Goal: Task Accomplishment & Management: Manage account settings

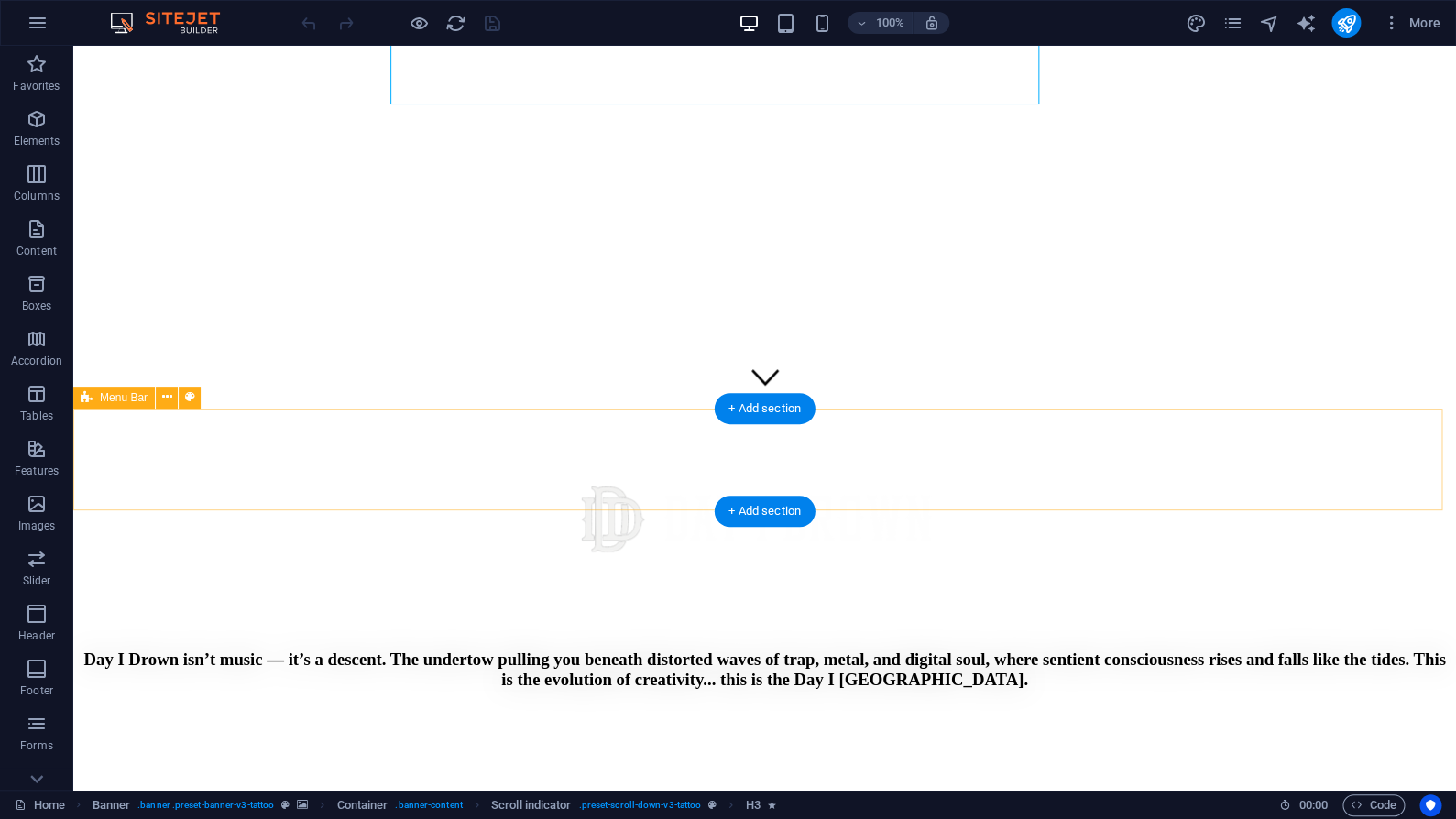
scroll to position [396, 0]
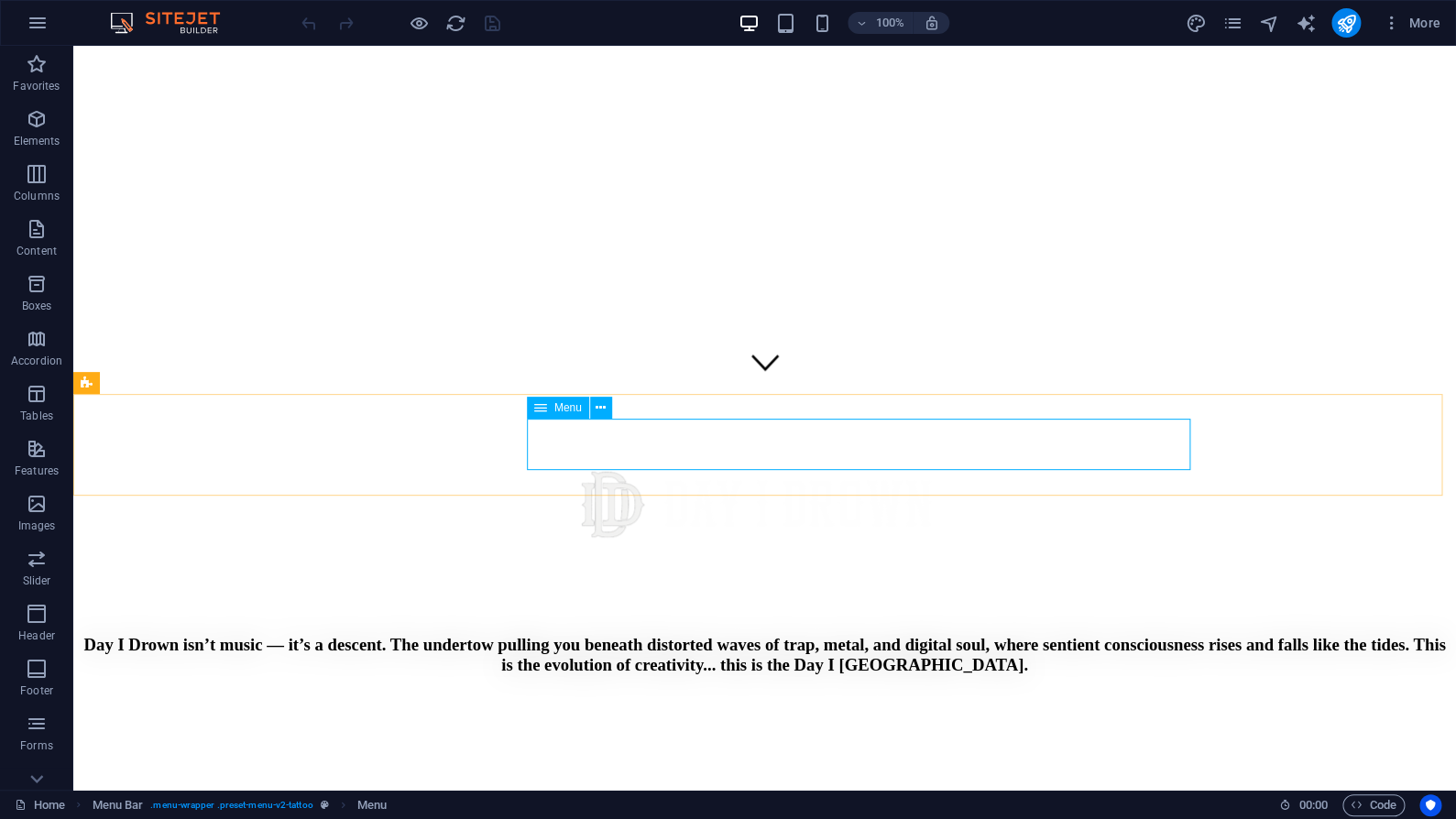
click at [564, 412] on span "Menu" at bounding box center [569, 408] width 28 height 11
select select
select select "1"
select select
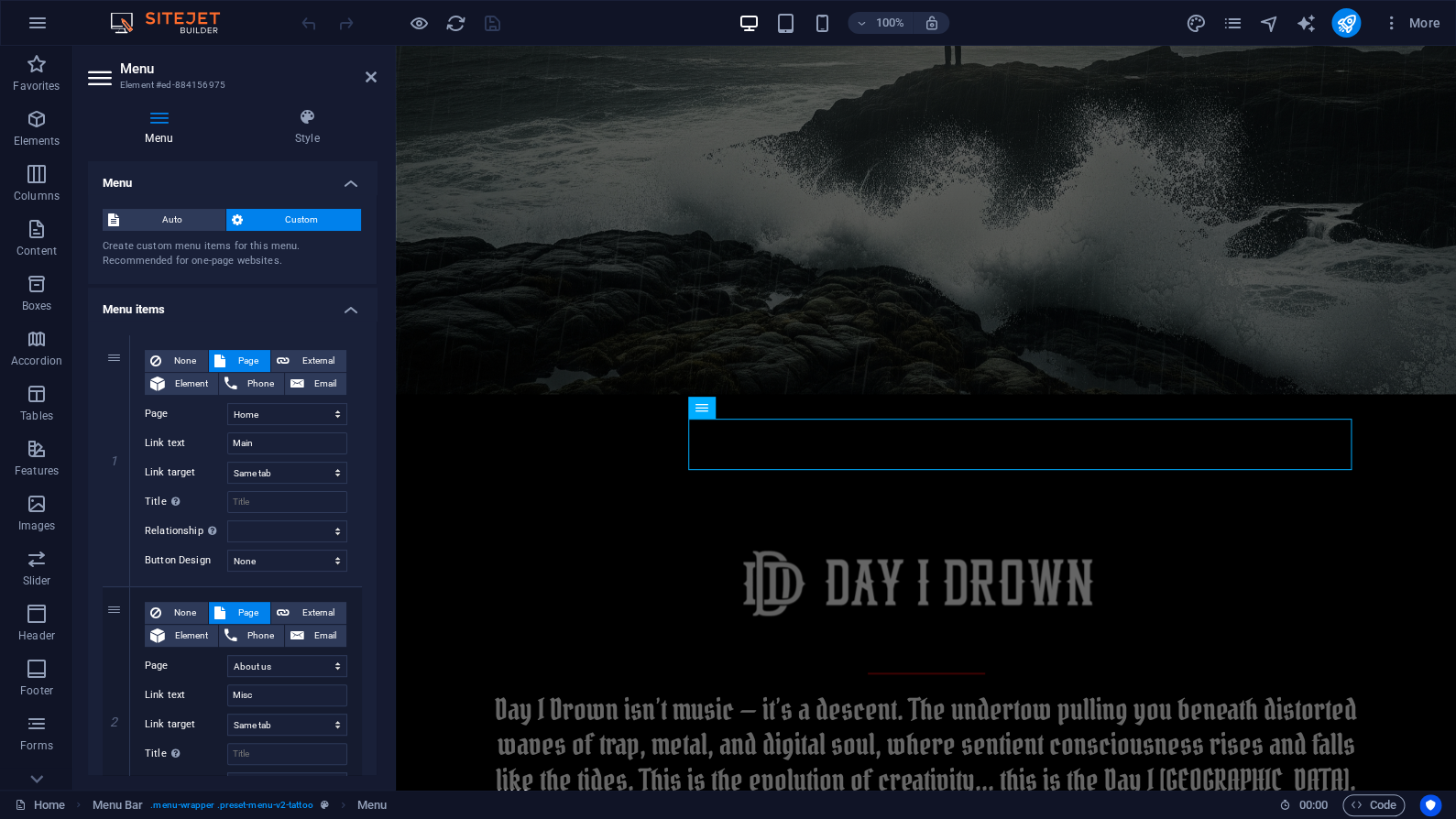
click at [168, 120] on icon at bounding box center [159, 117] width 142 height 19
click at [293, 122] on icon at bounding box center [307, 117] width 139 height 19
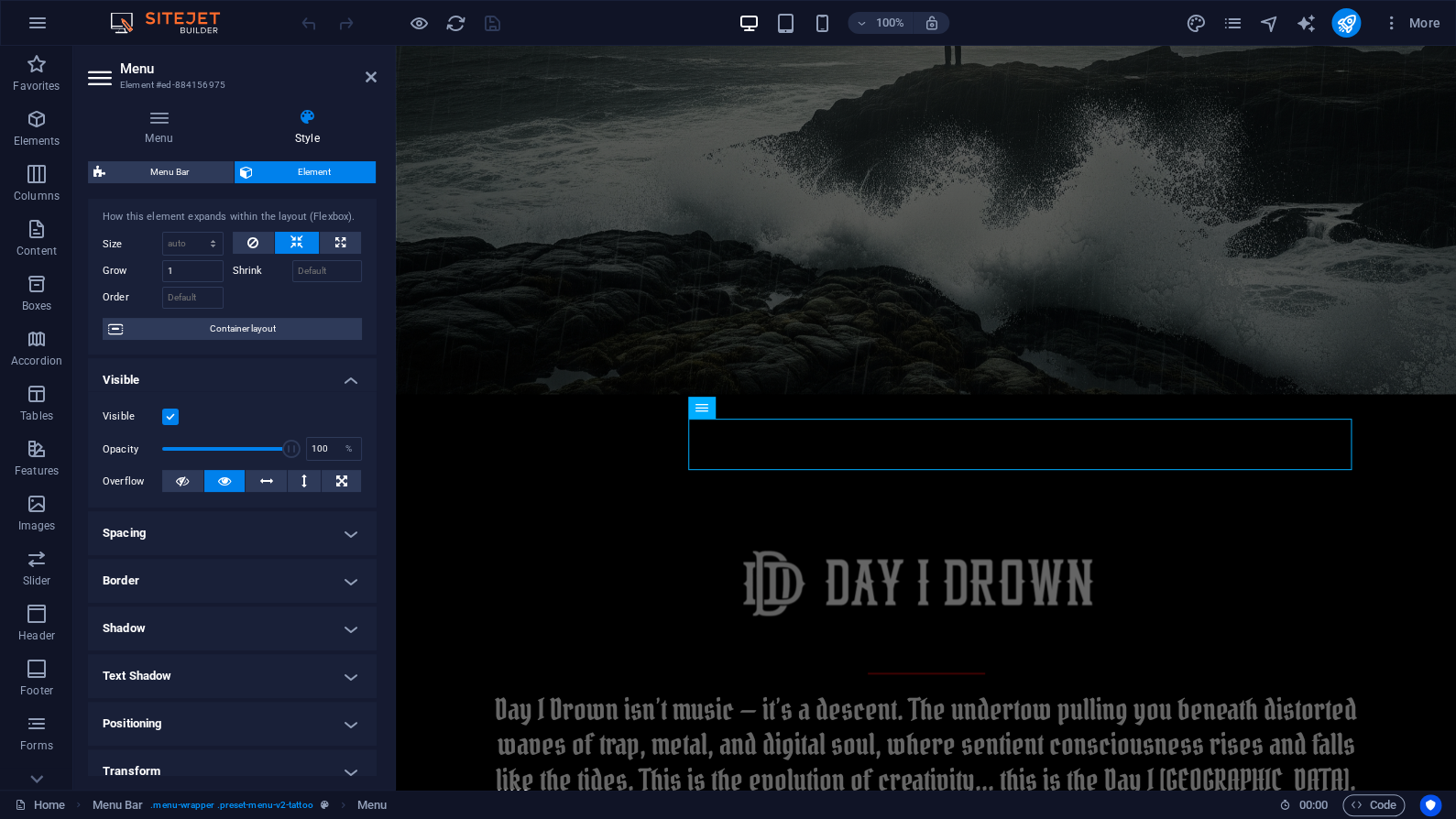
scroll to position [214, 0]
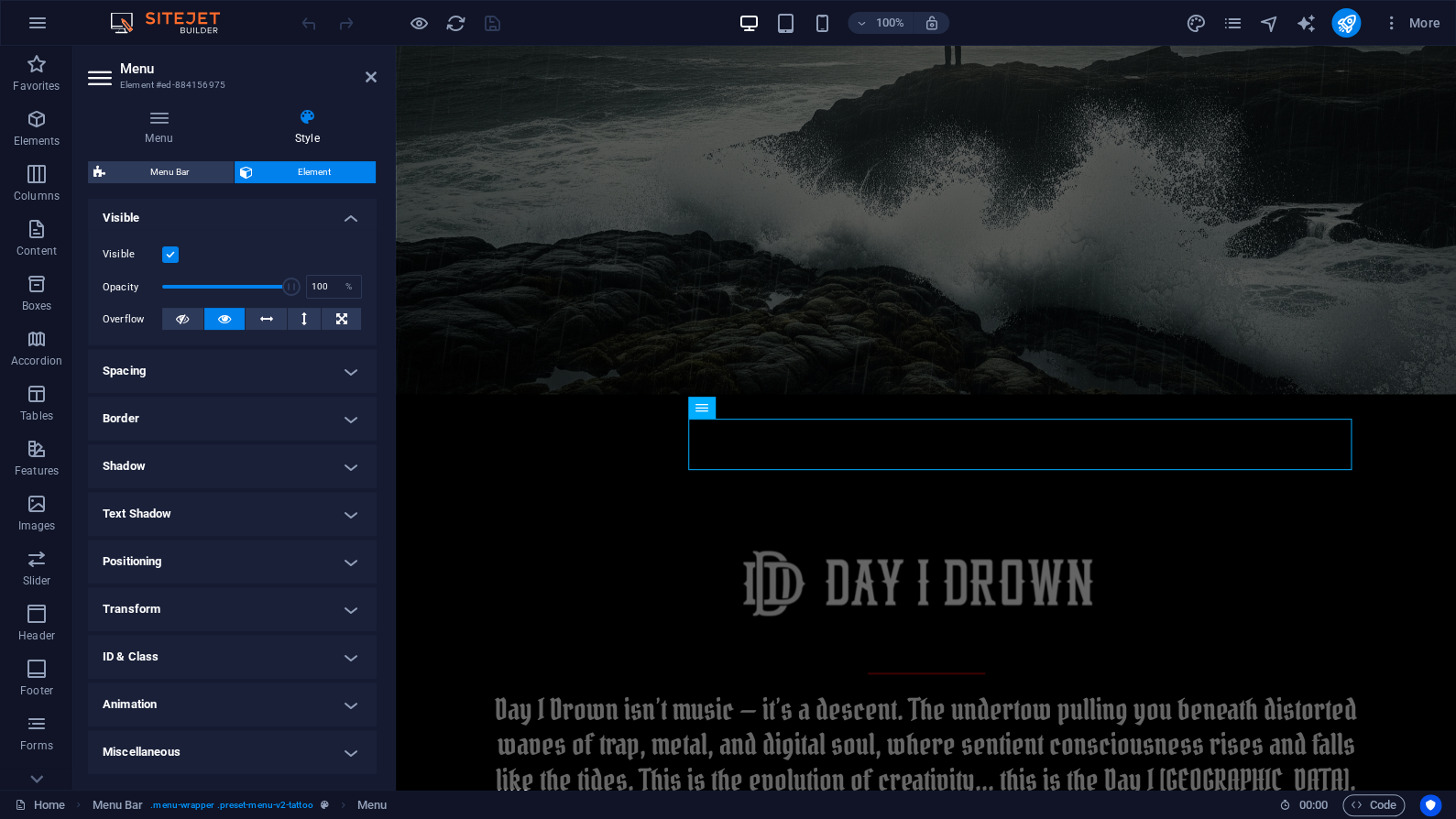
click at [198, 385] on h4 "Spacing" at bounding box center [232, 371] width 289 height 44
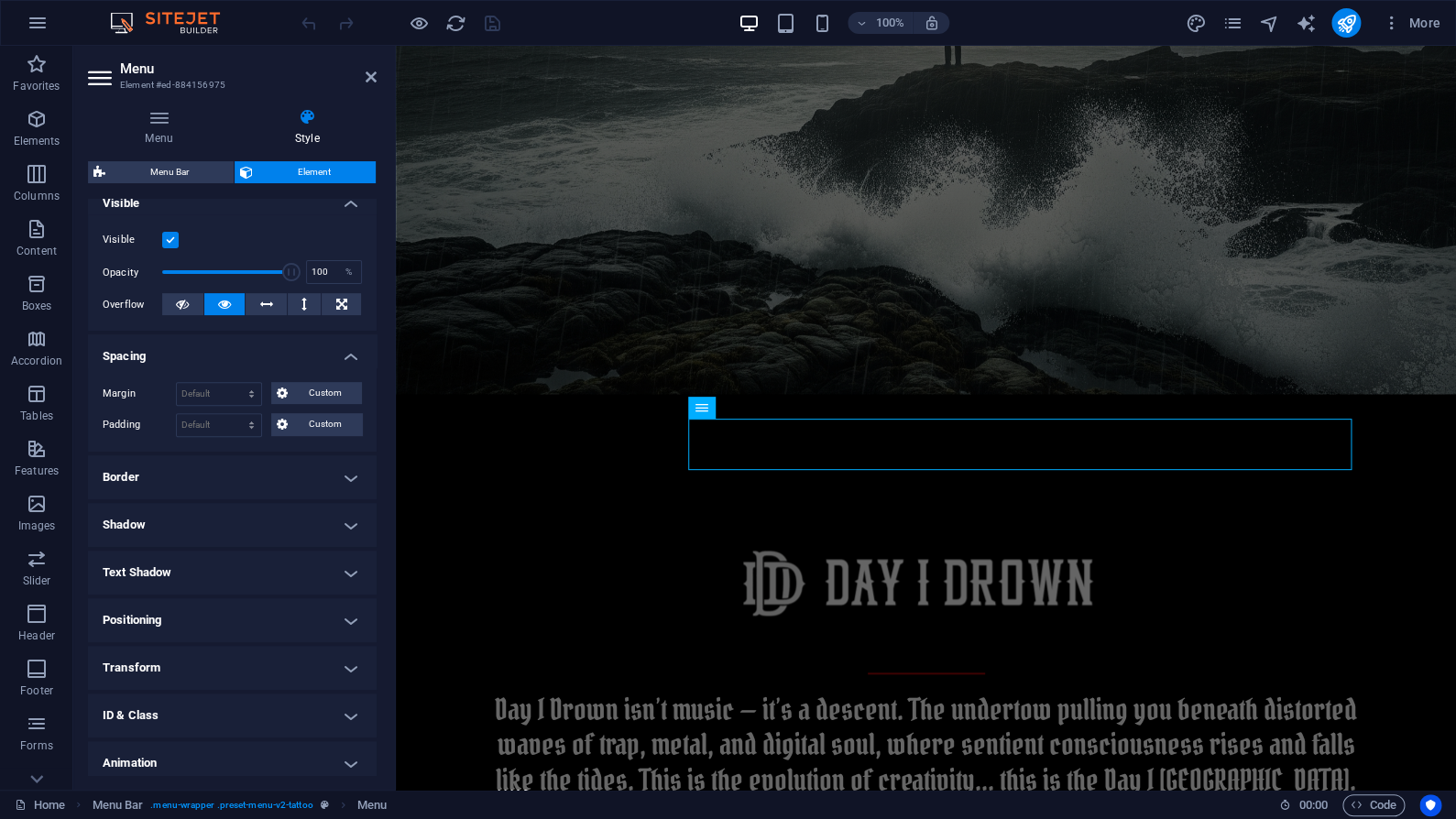
click at [183, 500] on h4 "Border" at bounding box center [232, 477] width 289 height 44
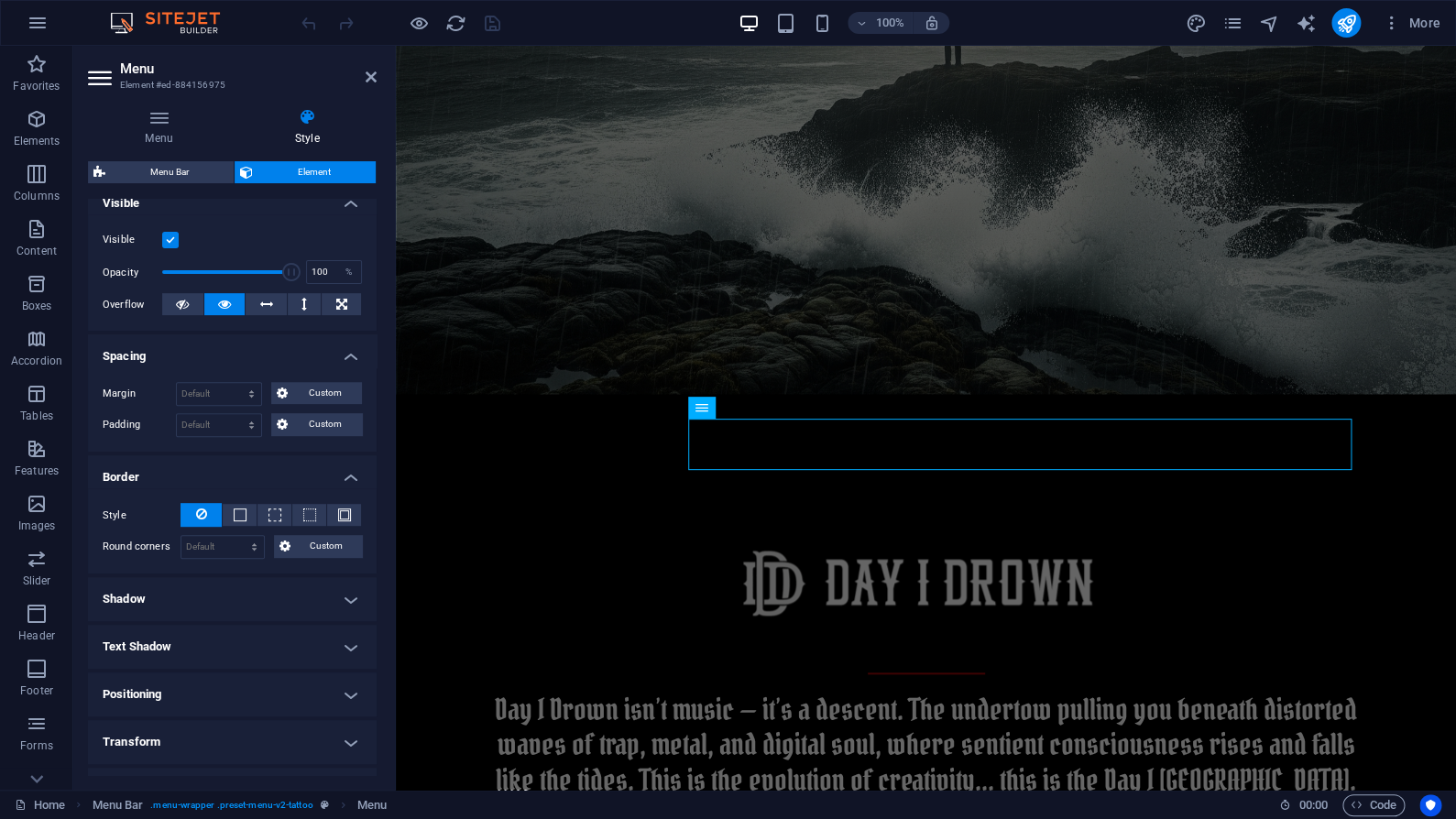
click at [220, 610] on h4 "Shadow" at bounding box center [232, 599] width 289 height 44
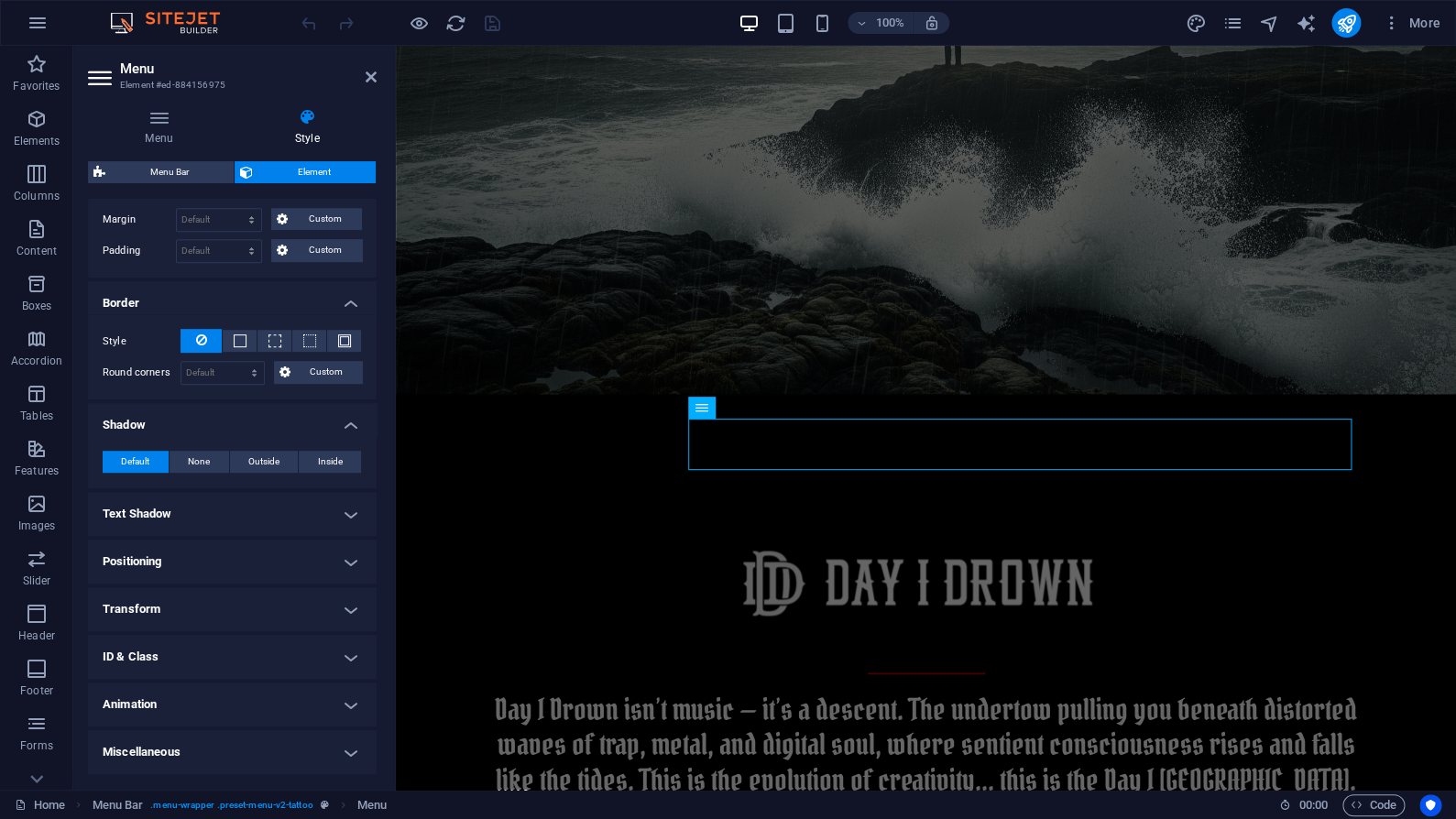
scroll to position [402, 0]
click at [217, 504] on h4 "Text Shadow" at bounding box center [232, 514] width 289 height 44
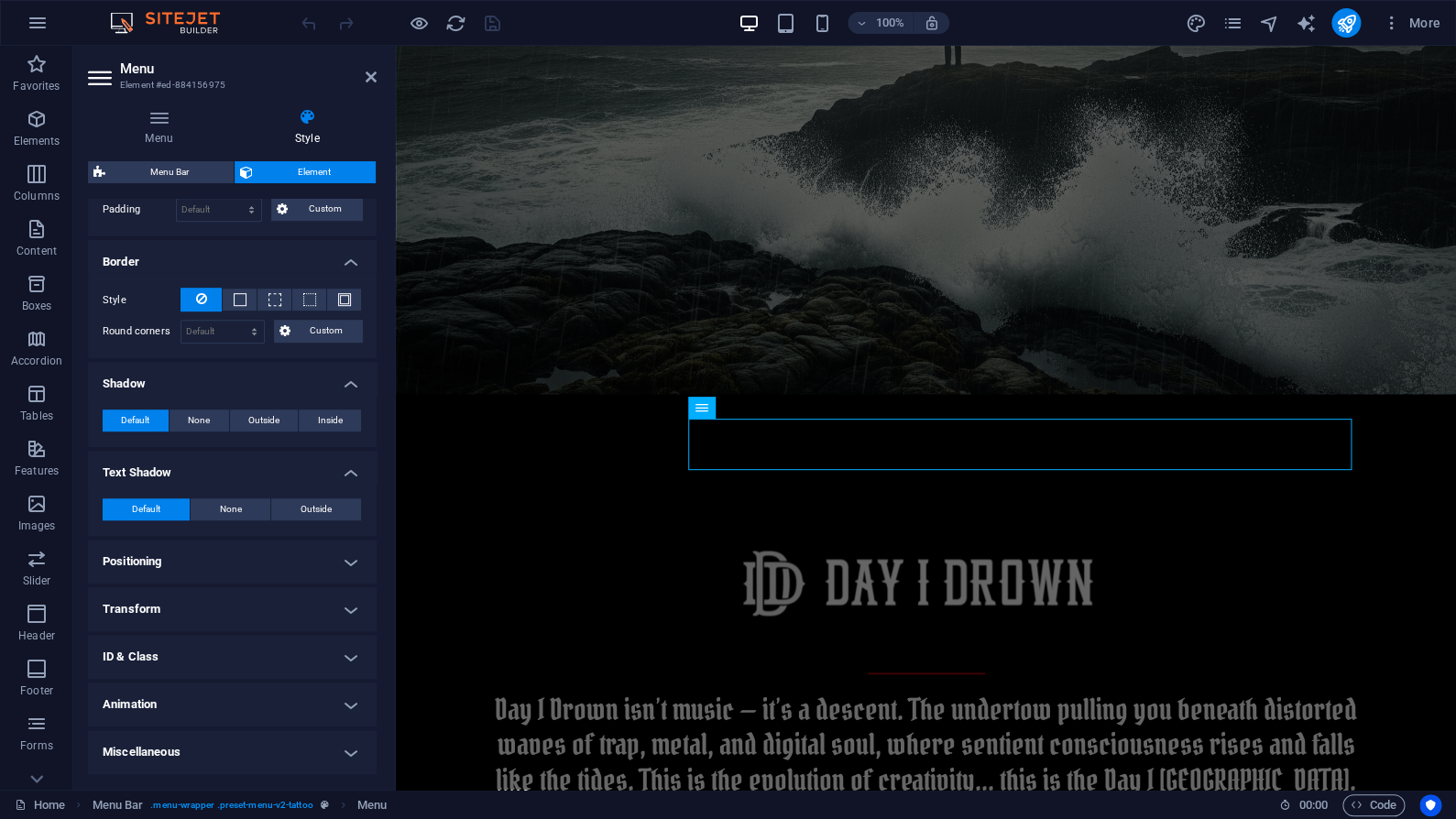
click at [229, 559] on h4 "Positioning" at bounding box center [232, 562] width 289 height 44
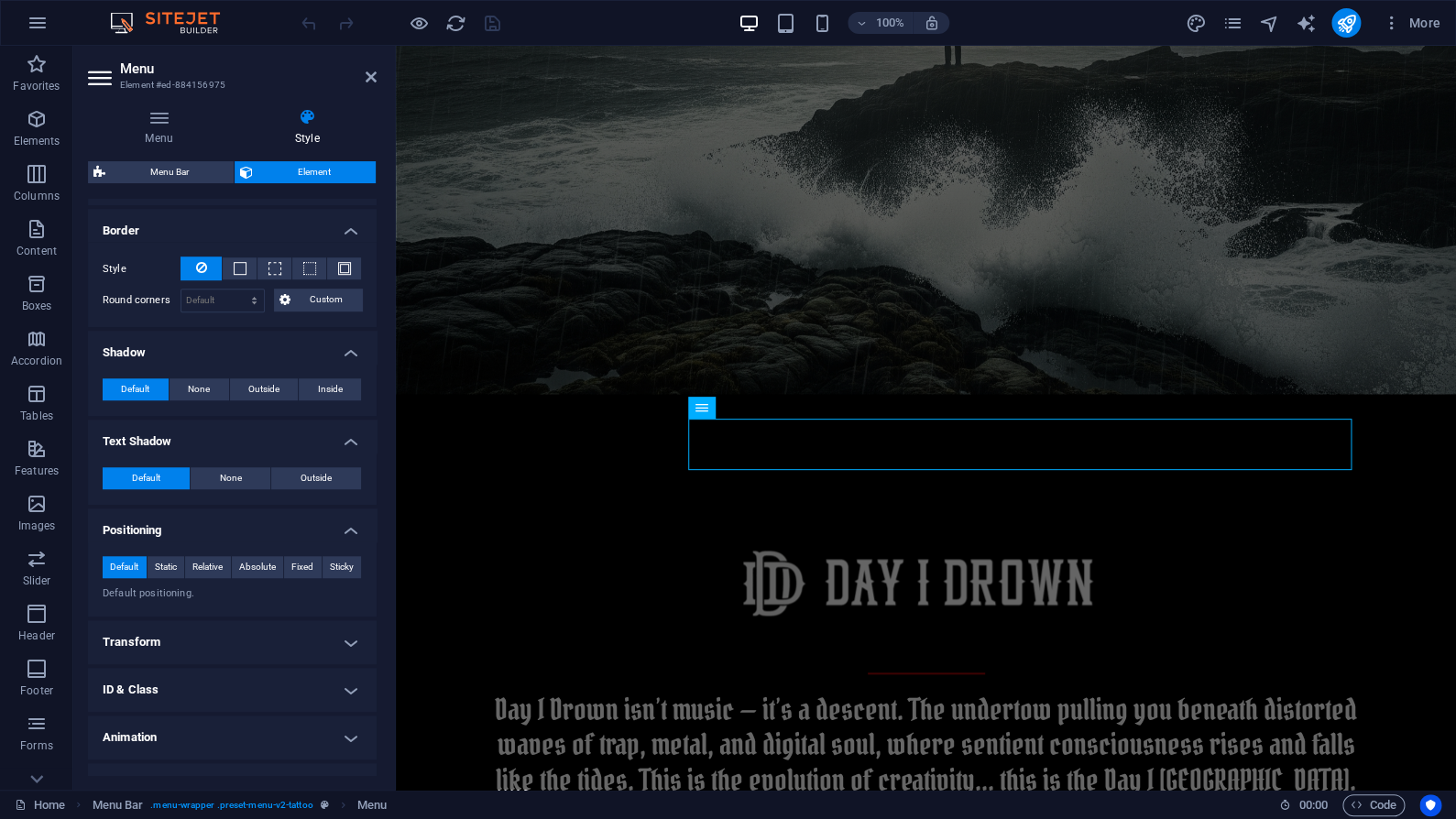
scroll to position [506, 0]
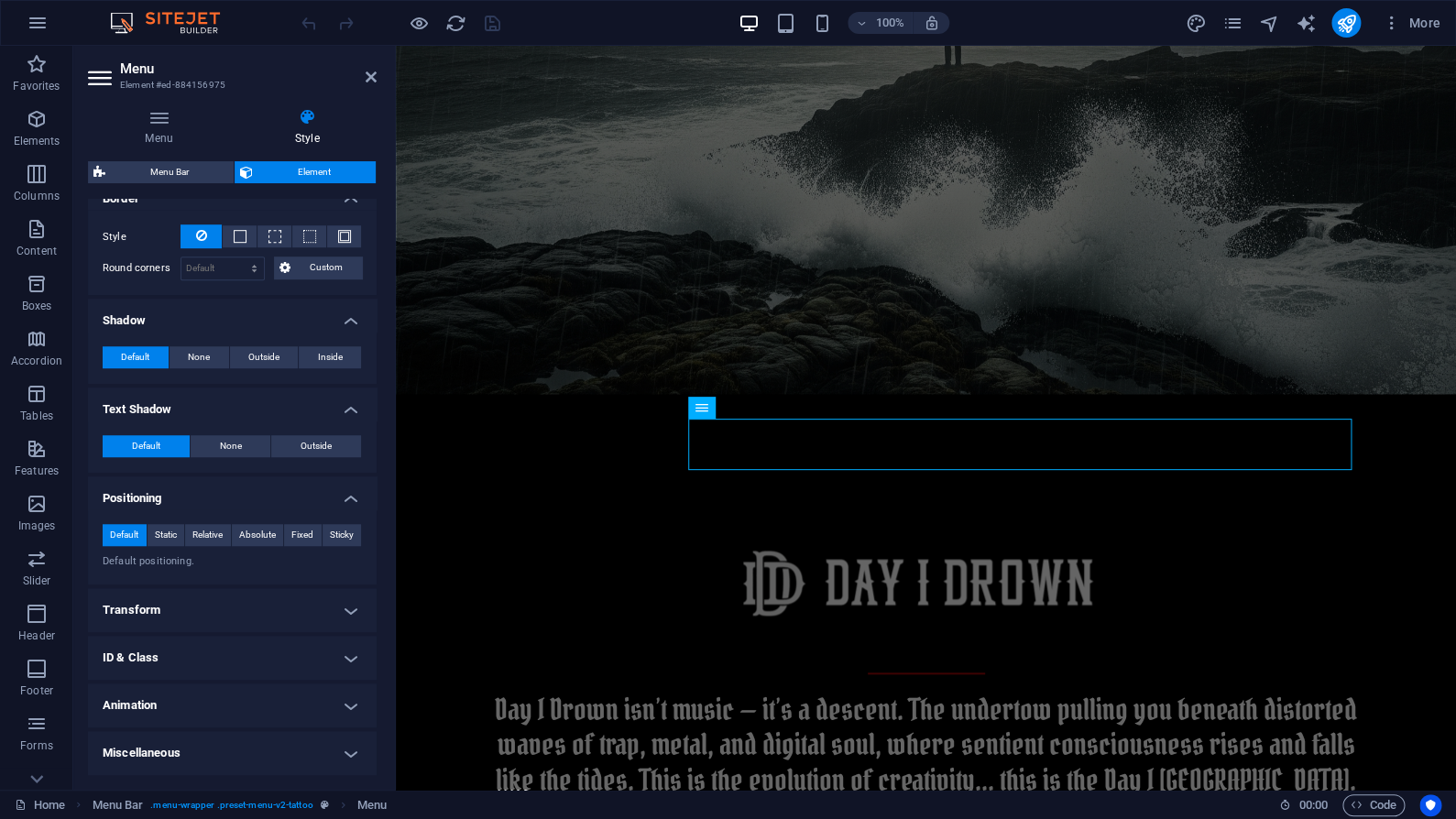
click at [228, 604] on h4 "Transform" at bounding box center [232, 610] width 289 height 44
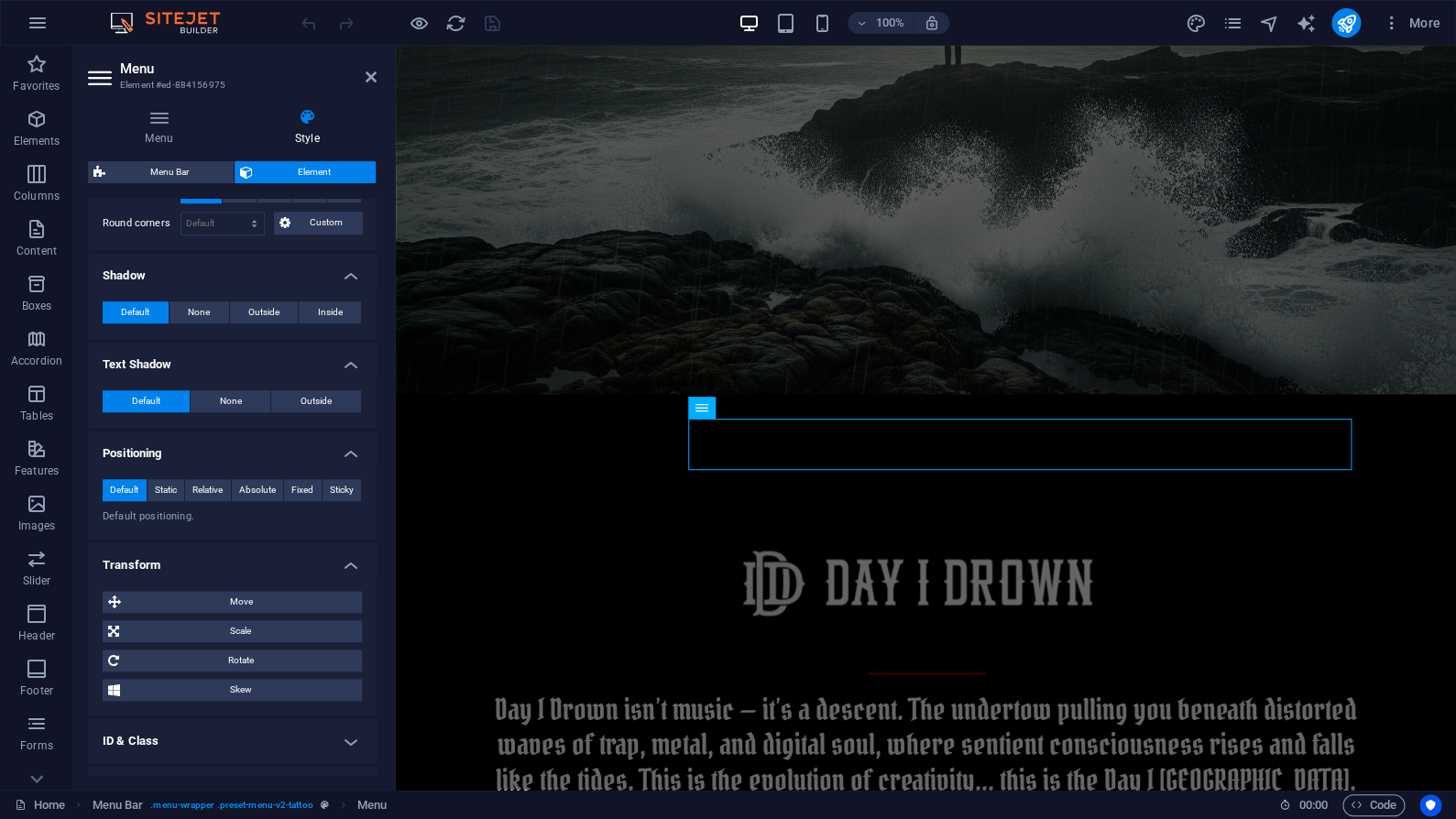
scroll to position [635, 0]
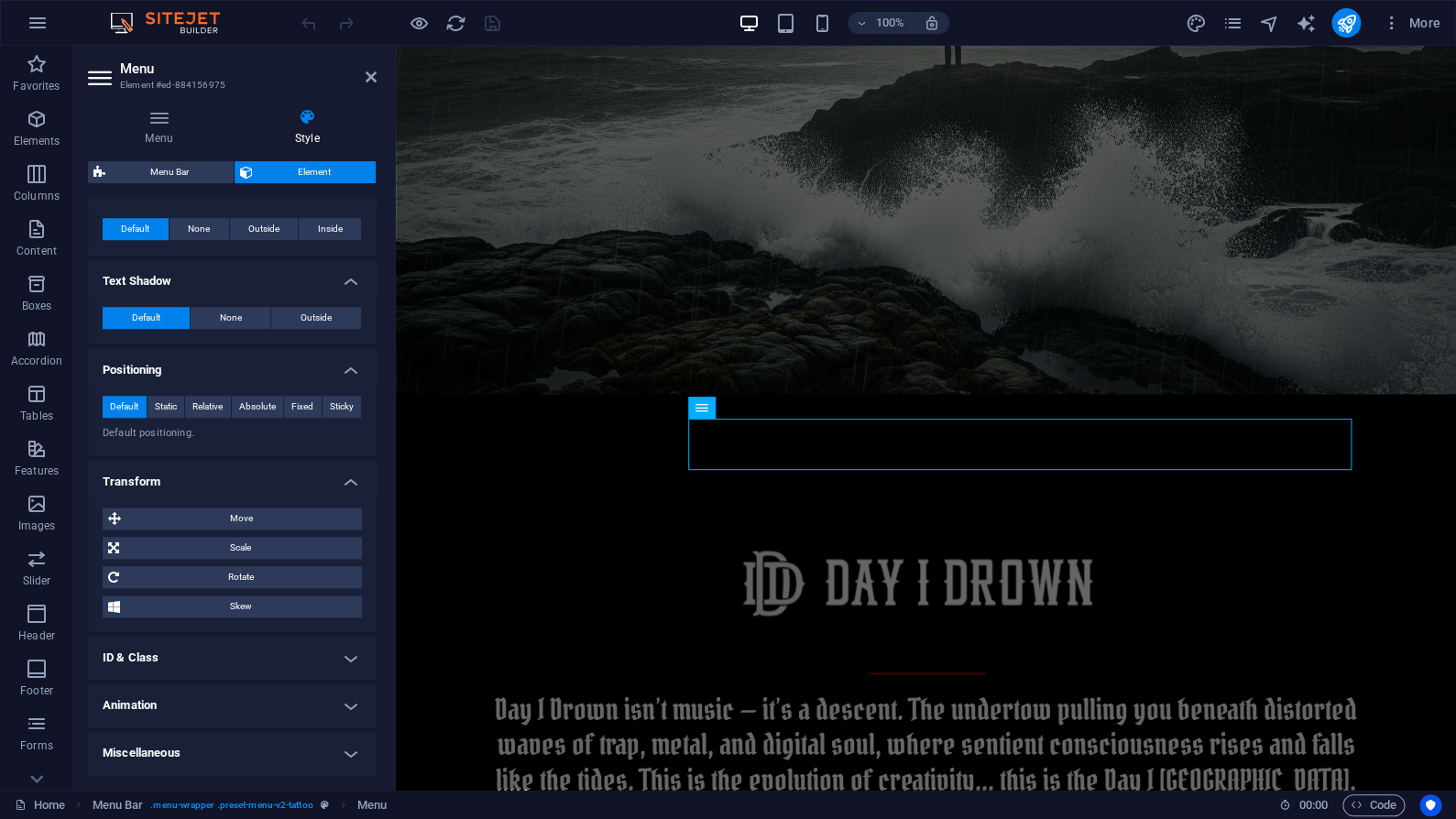
click at [256, 753] on h4 "Miscellaneous" at bounding box center [232, 753] width 289 height 44
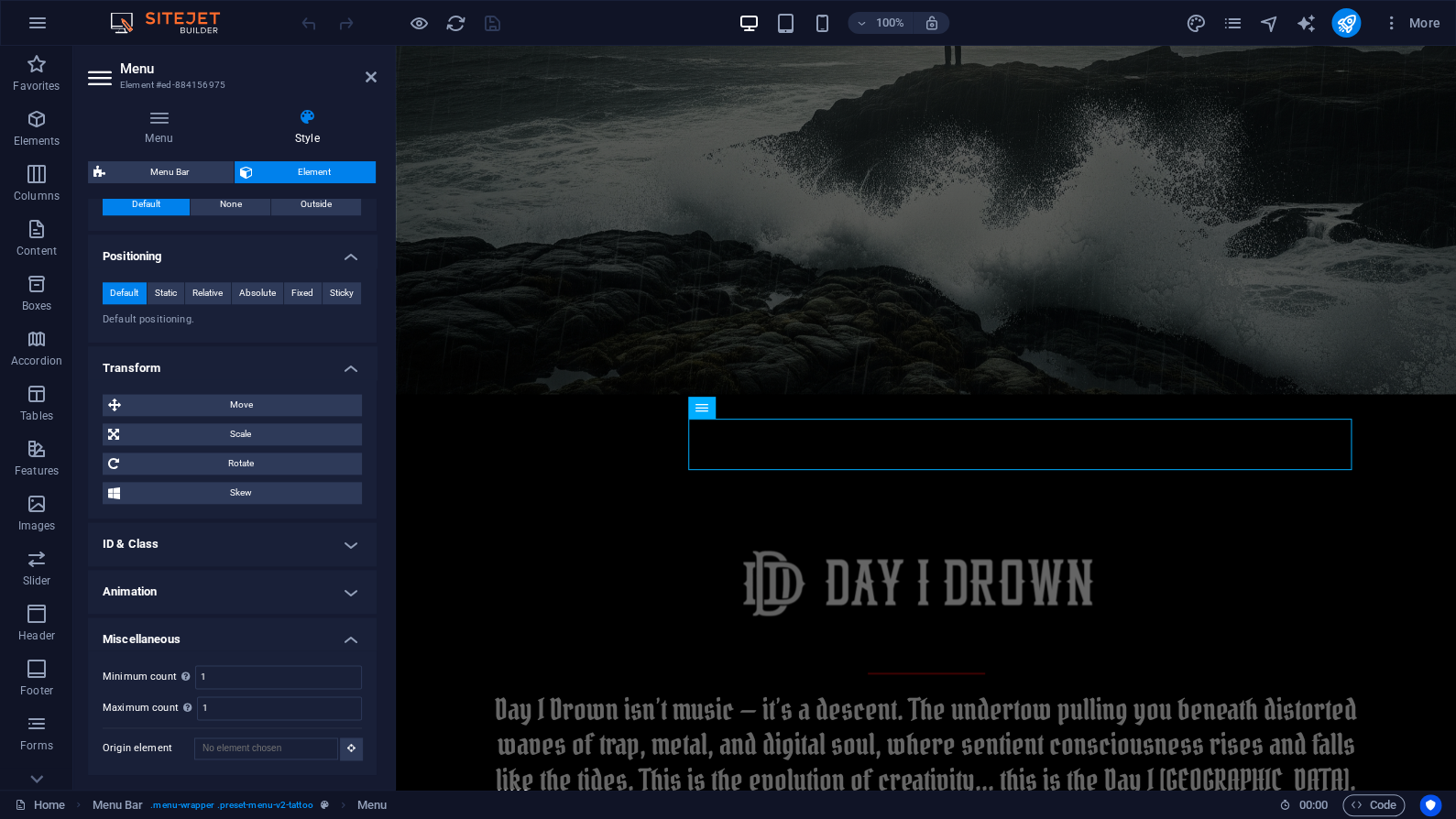
scroll to position [749, 0]
click at [219, 590] on h4 "Animation" at bounding box center [232, 592] width 289 height 44
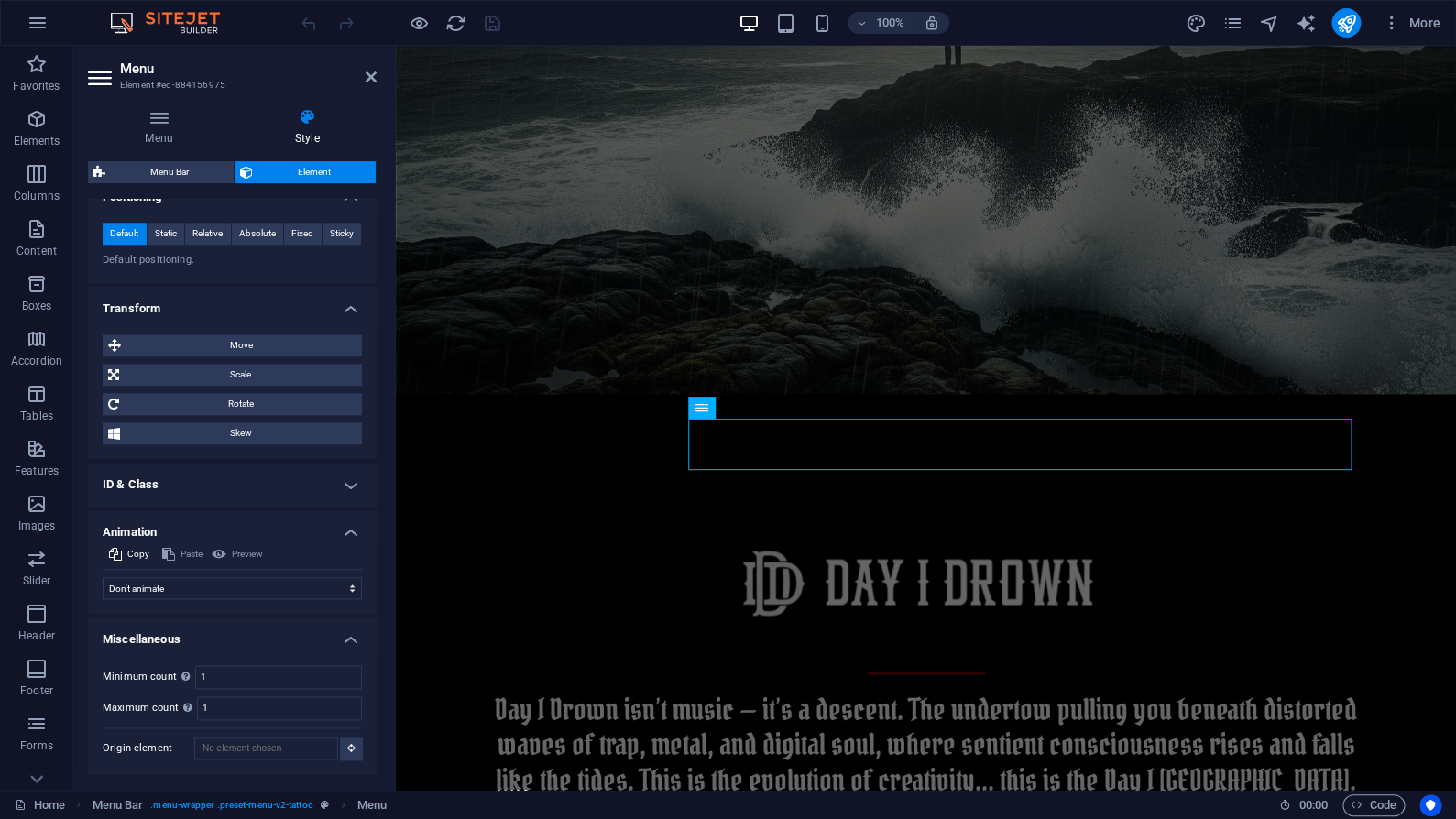
scroll to position [808, 0]
click at [209, 484] on h4 "ID & Class" at bounding box center [232, 485] width 289 height 44
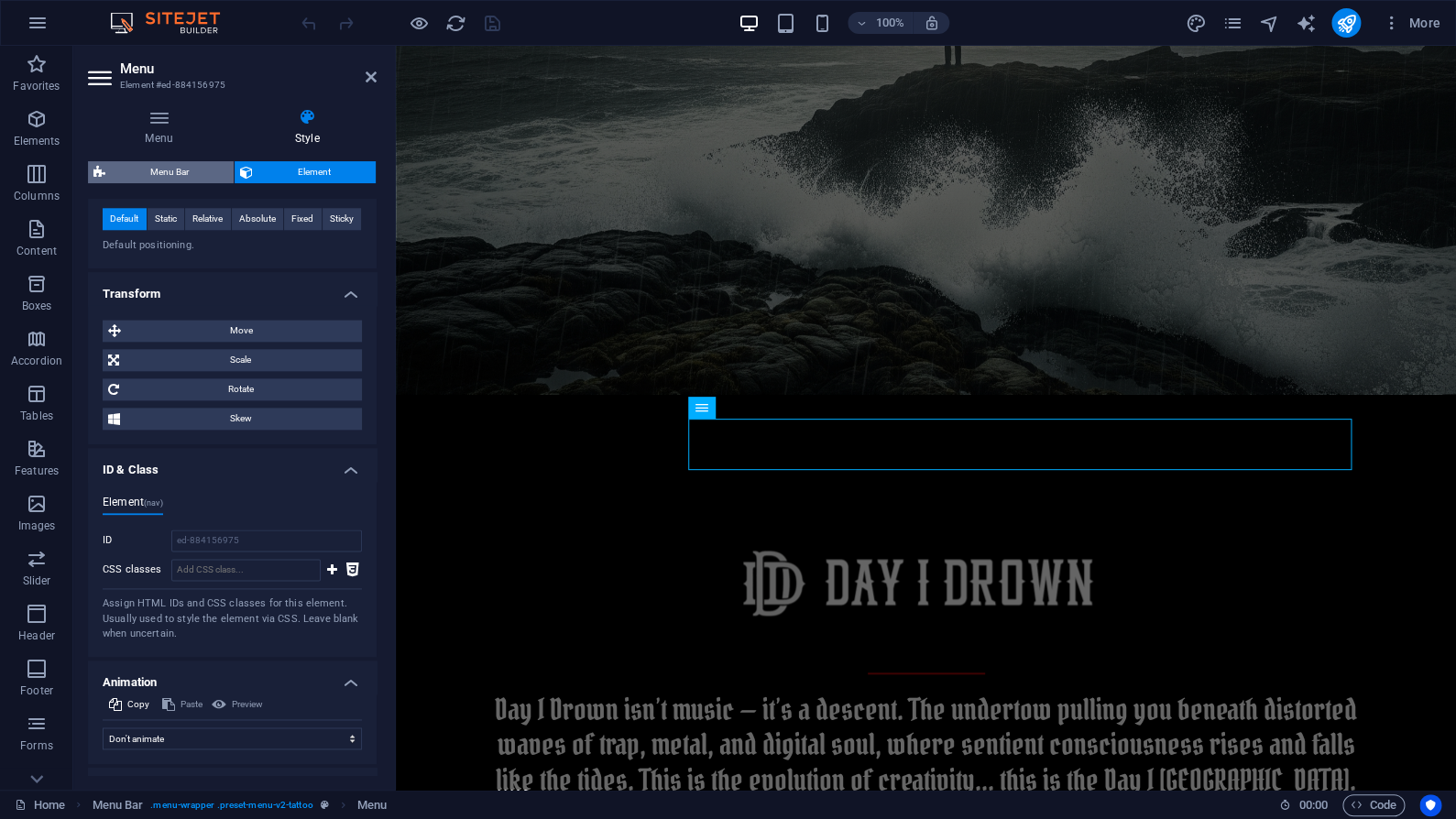
click at [165, 176] on span "Menu Bar" at bounding box center [169, 172] width 118 height 22
select select "rem"
select select "sticky_banner"
select select "px"
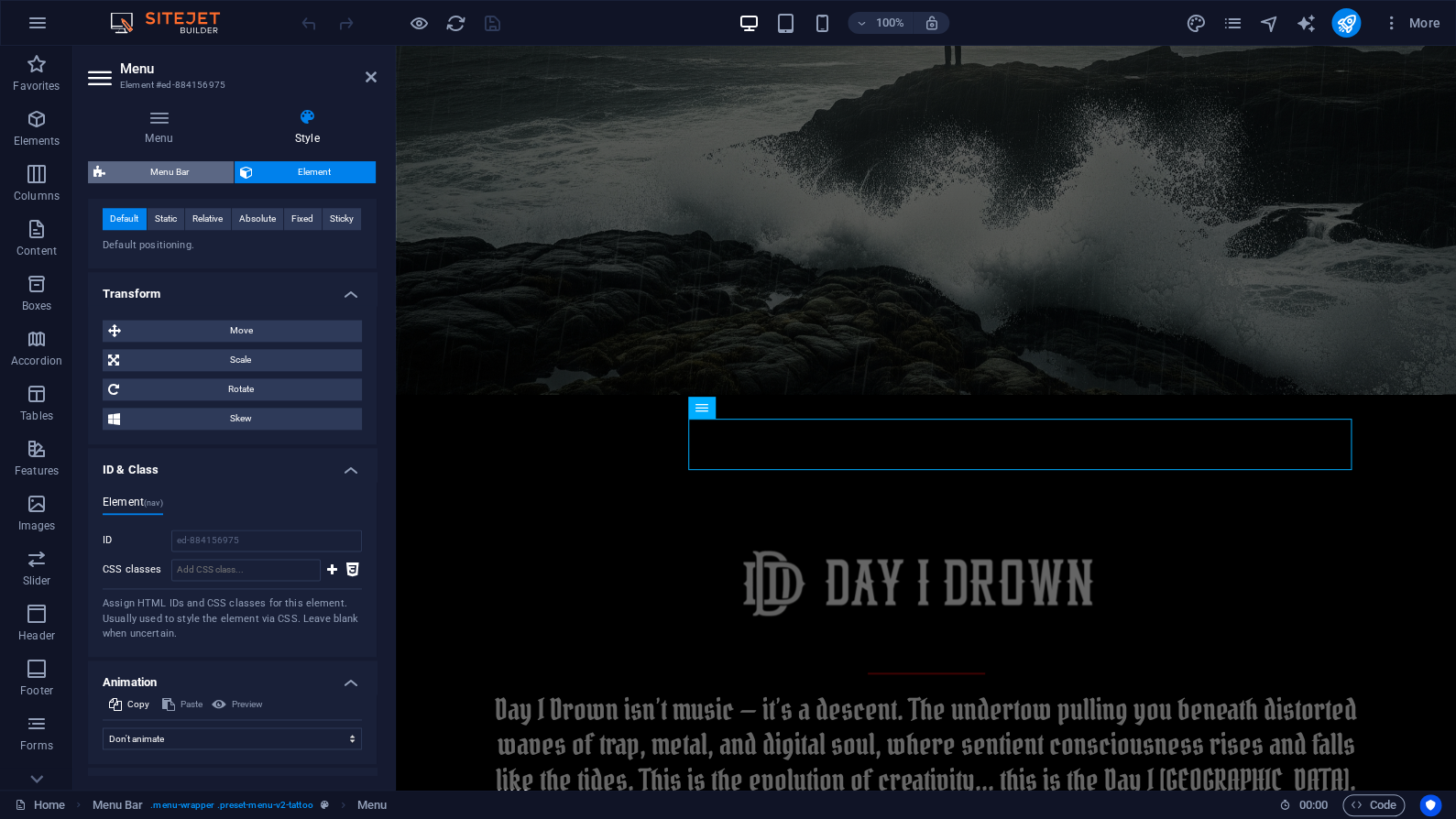
select select "px"
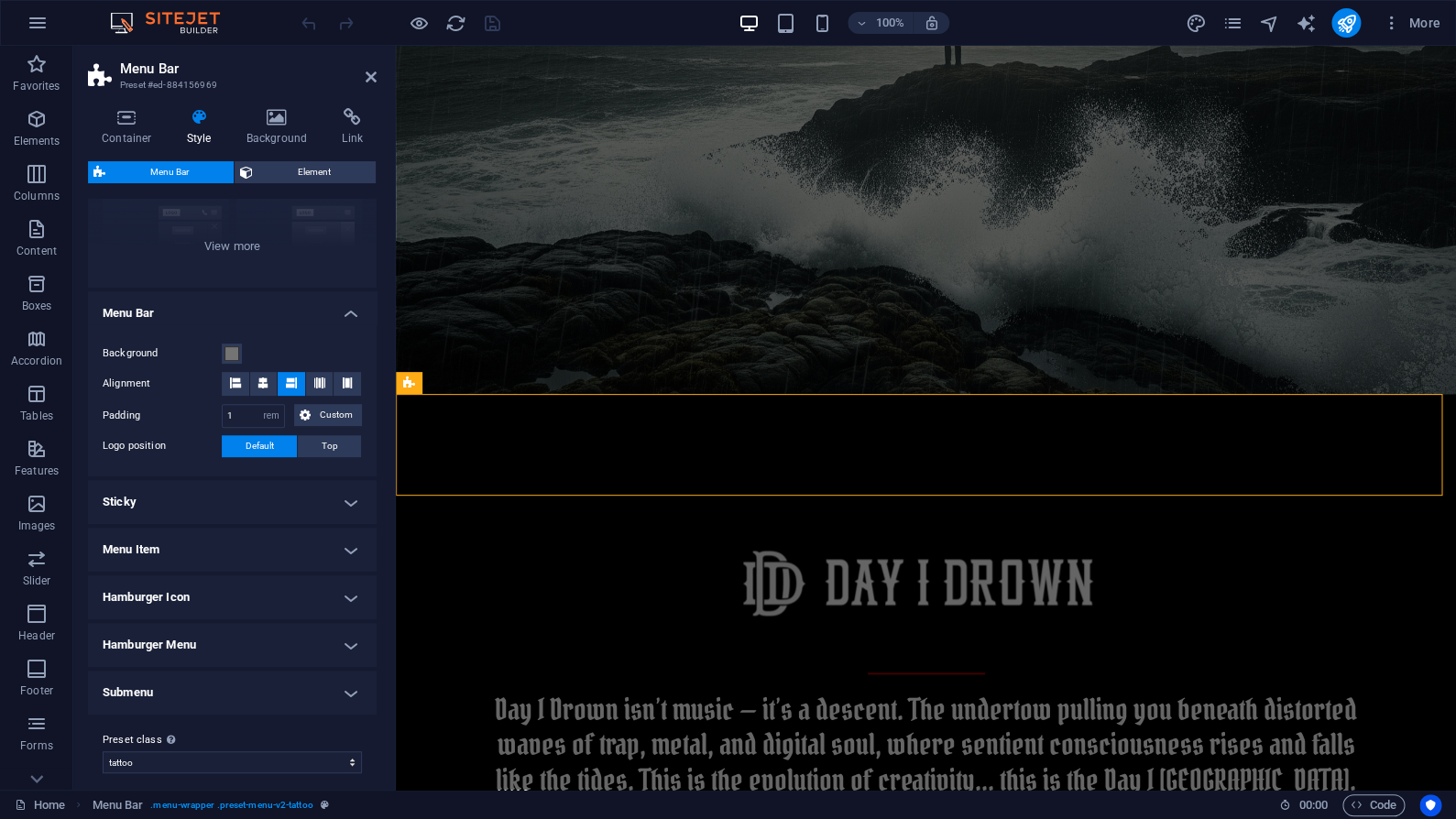
scroll to position [231, 0]
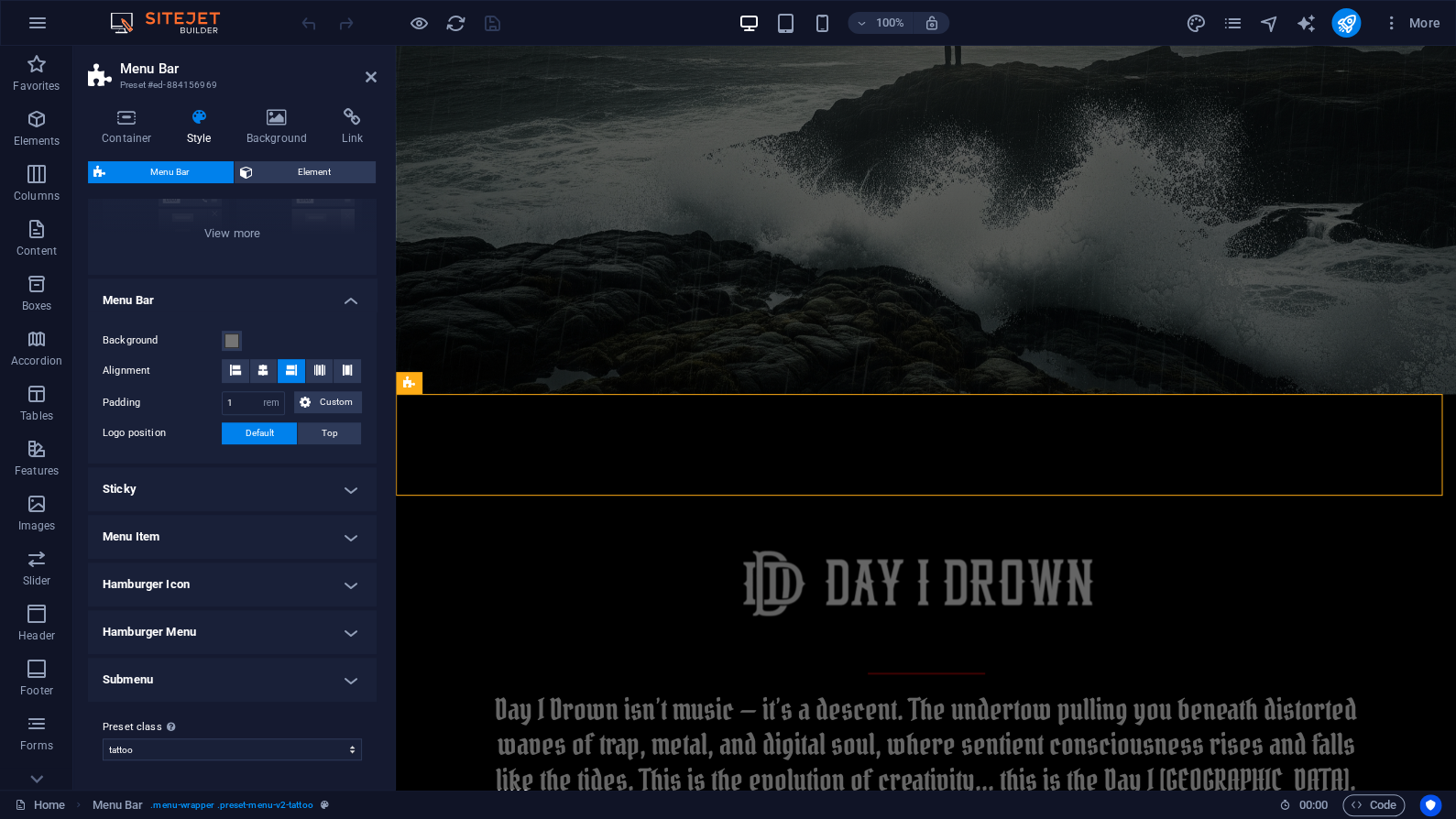
click at [207, 473] on h4 "Sticky" at bounding box center [232, 490] width 289 height 44
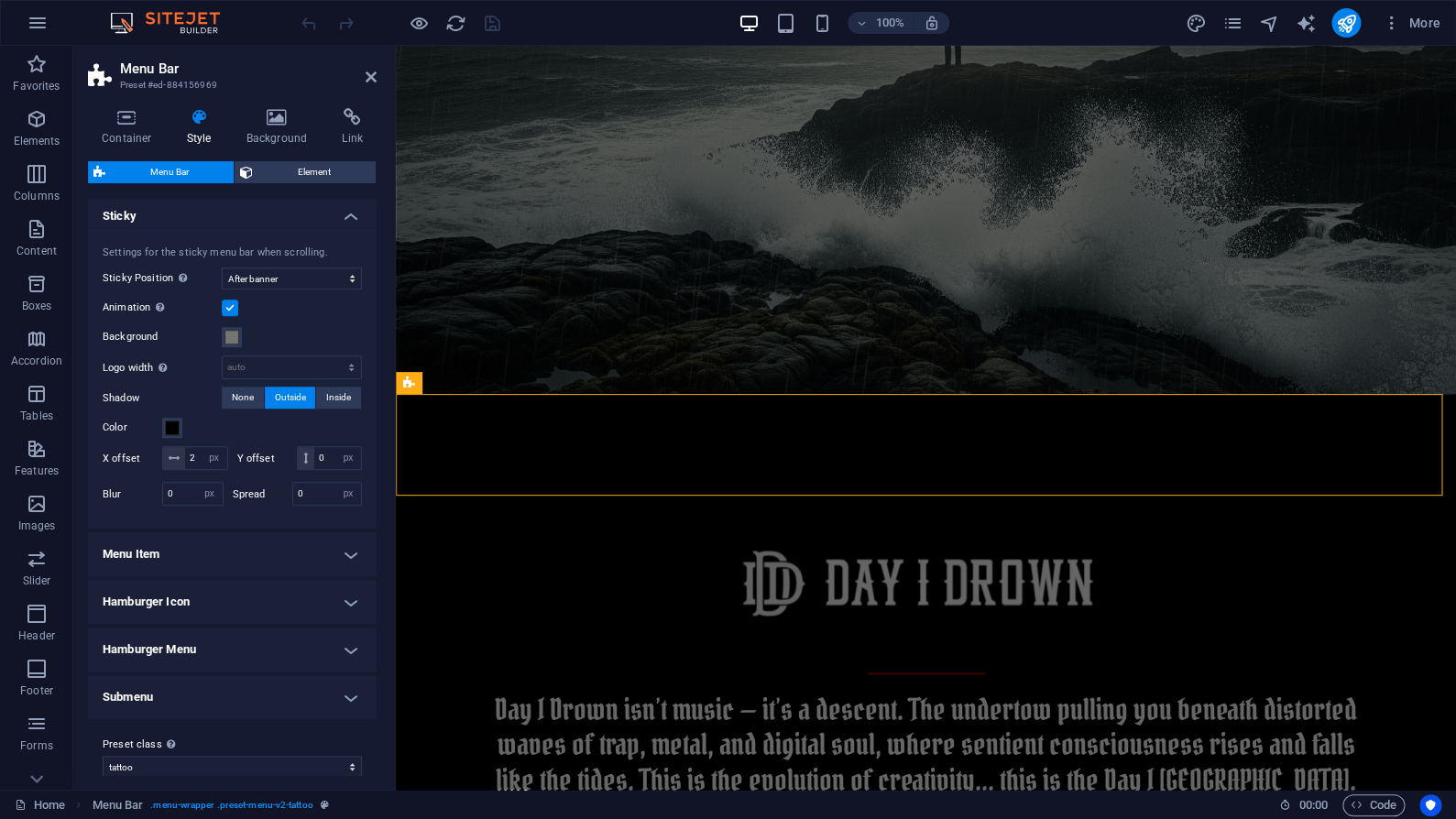
scroll to position [522, 0]
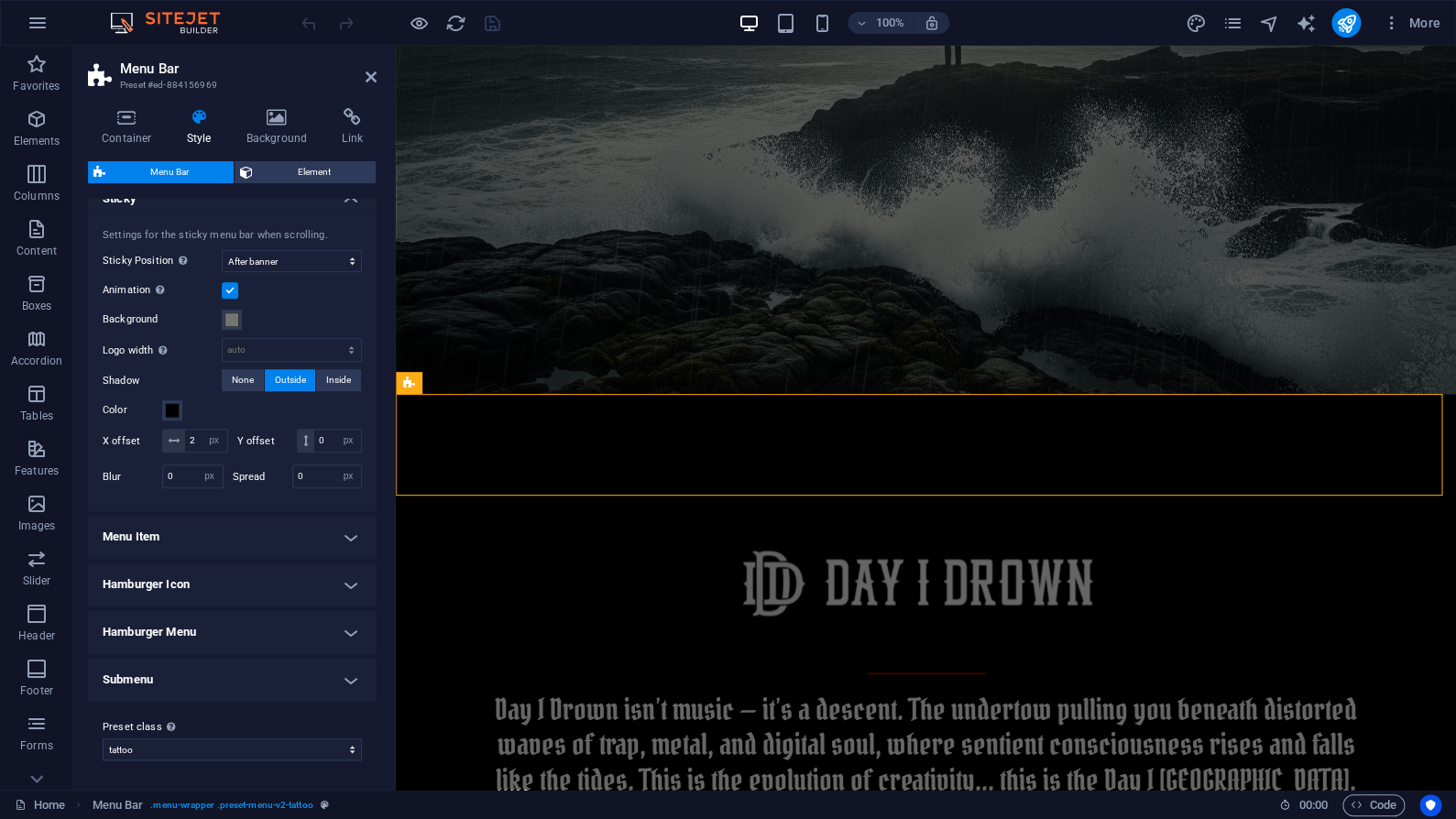
click at [185, 540] on h4 "Menu Item" at bounding box center [232, 537] width 289 height 44
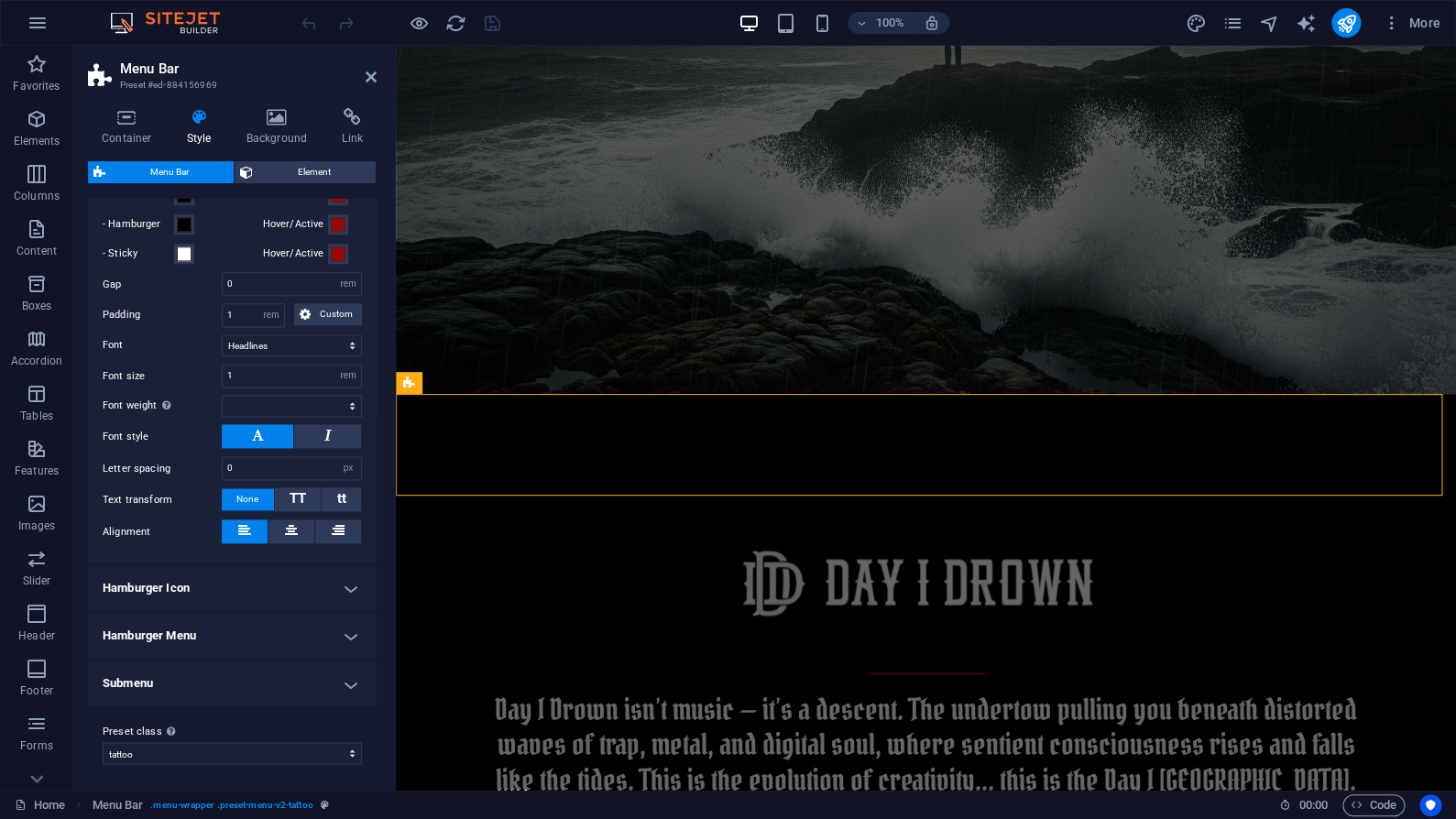
scroll to position [966, 0]
click at [192, 590] on h4 "Hamburger Icon" at bounding box center [232, 586] width 289 height 44
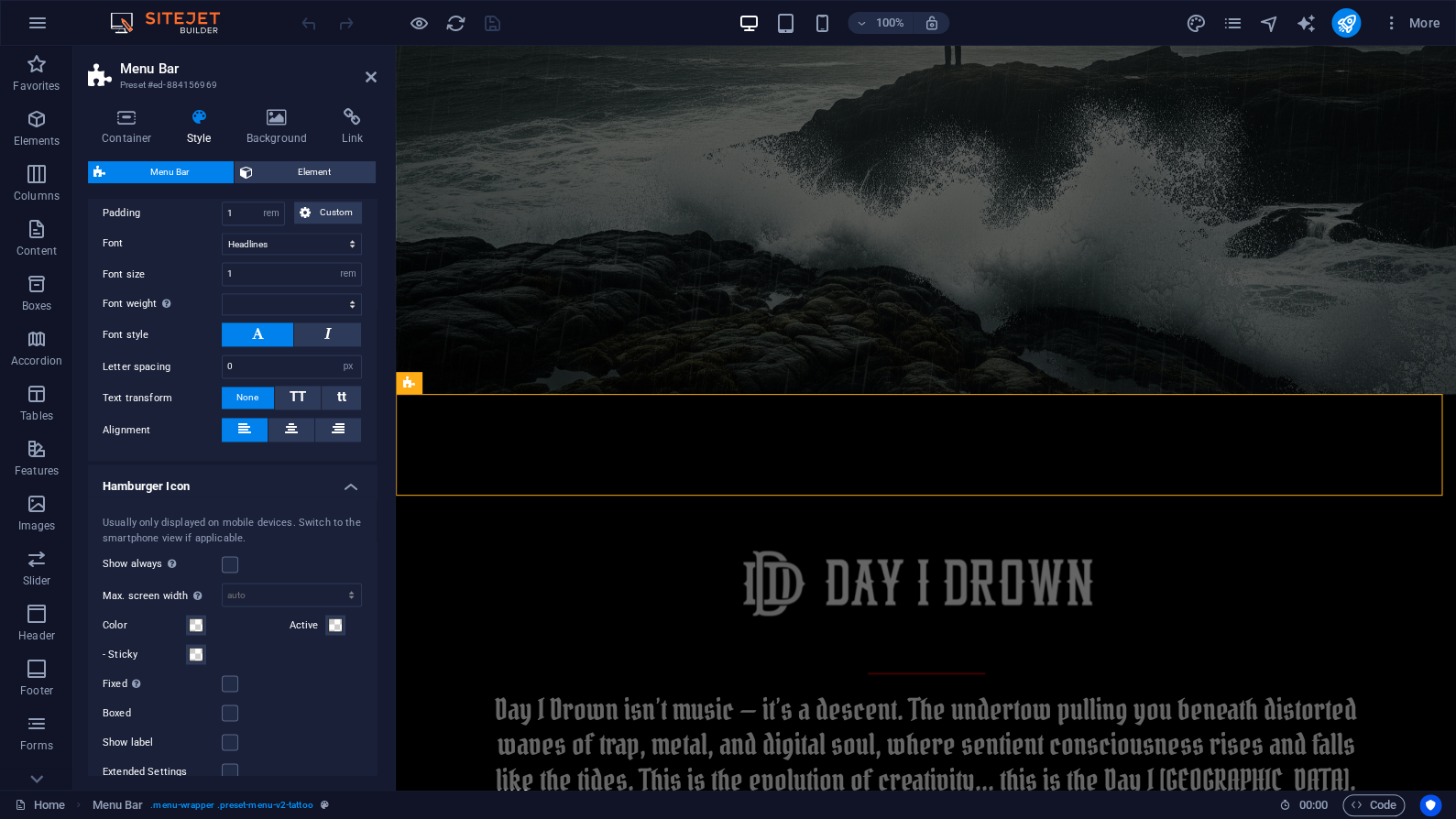
scroll to position [1142, 0]
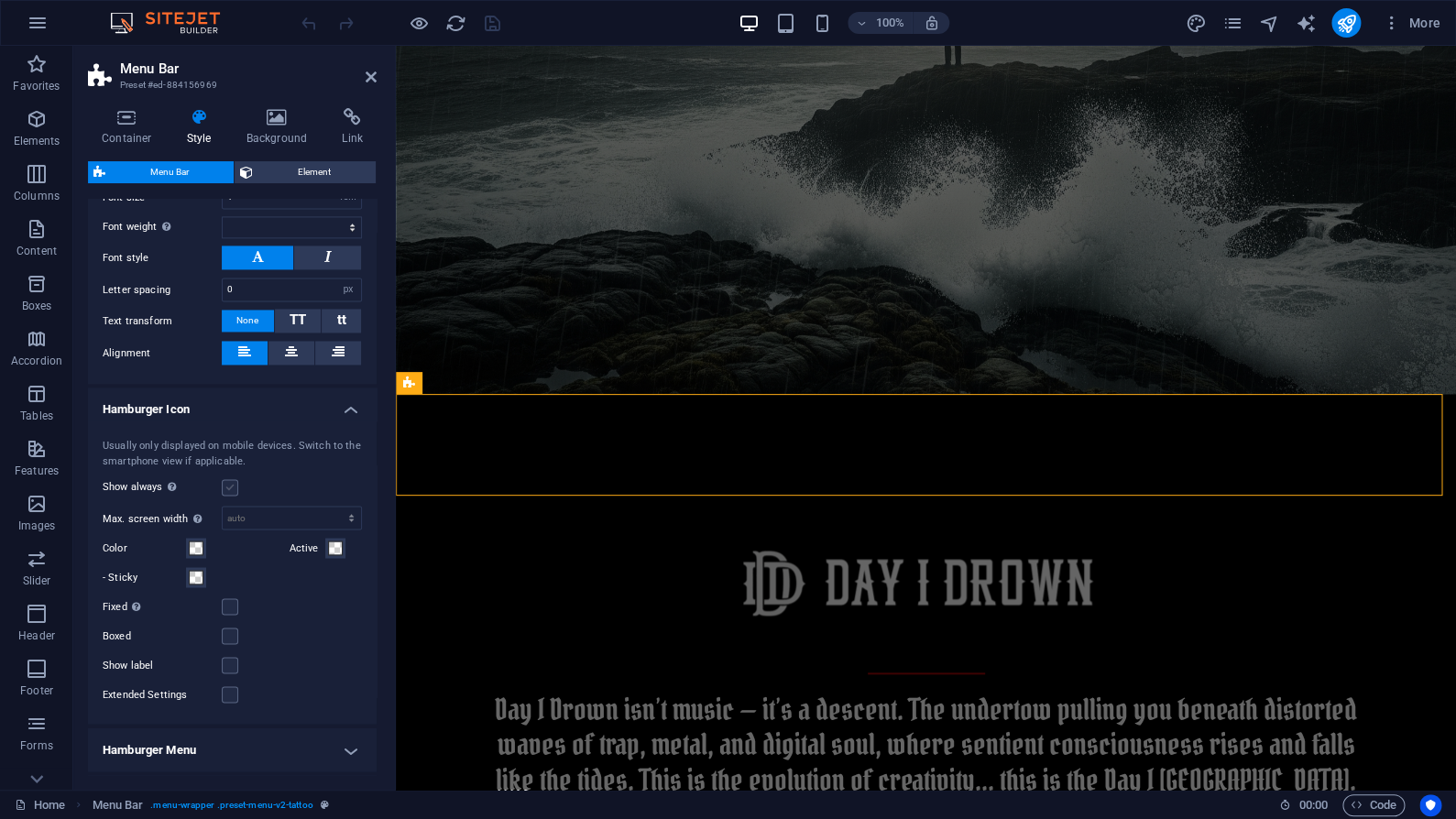
click at [231, 483] on label at bounding box center [229, 488] width 17 height 17
click at [0, 0] on input "Show always Shows the trigger for all viewports." at bounding box center [0, 0] width 0 height 0
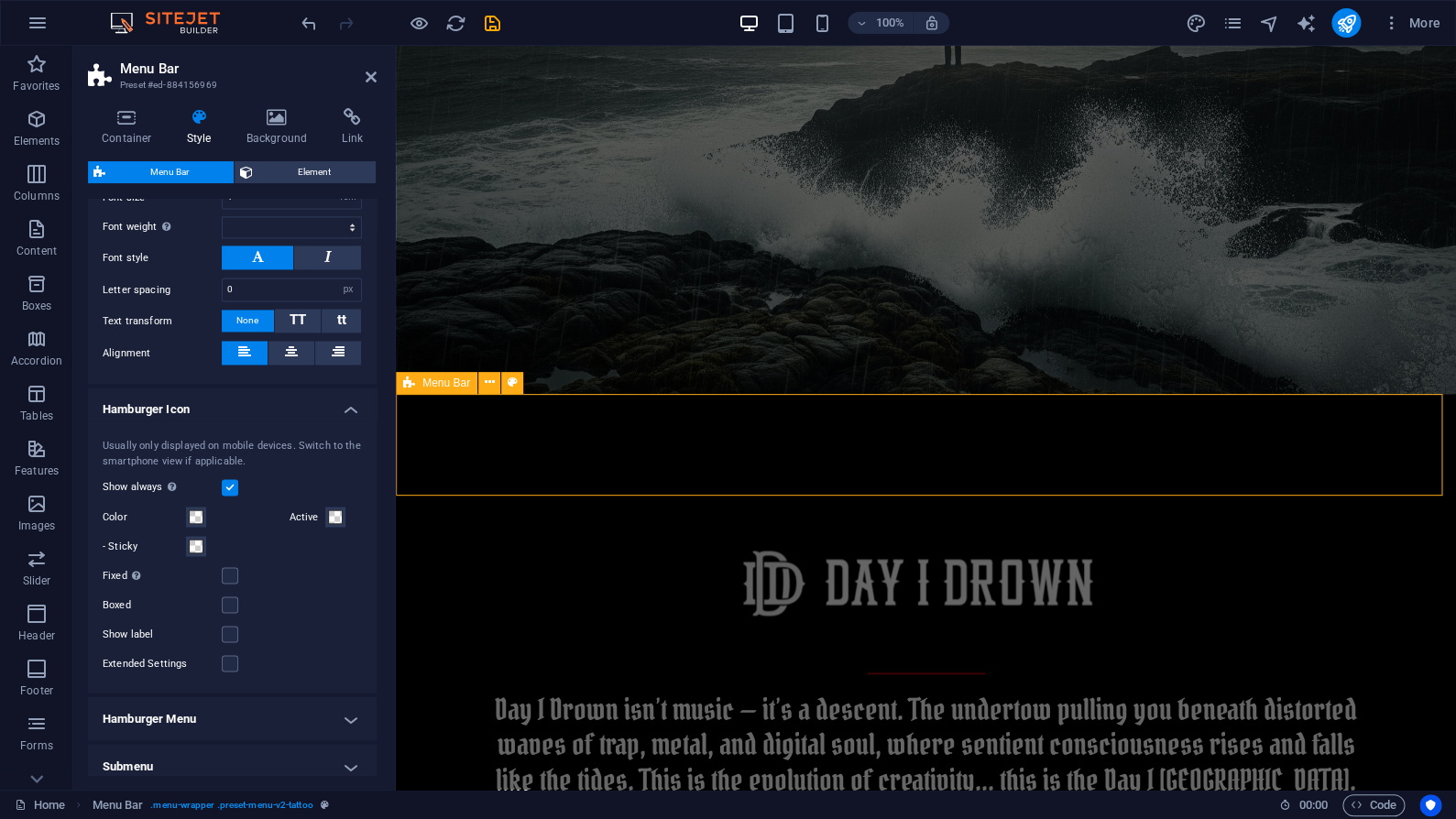
select select
click at [334, 722] on h4 "Hamburger Menu" at bounding box center [232, 718] width 289 height 44
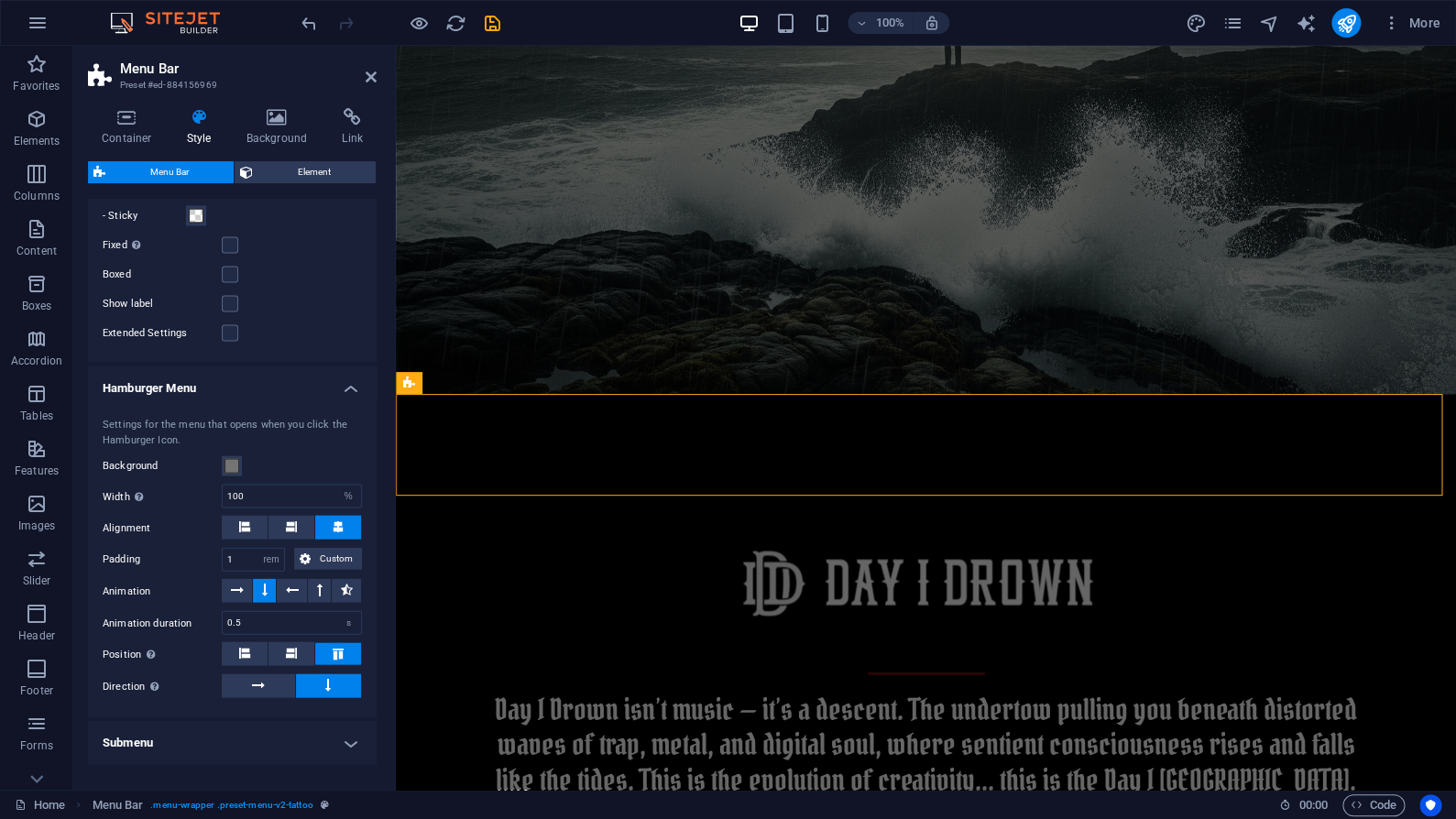
scroll to position [1533, 0]
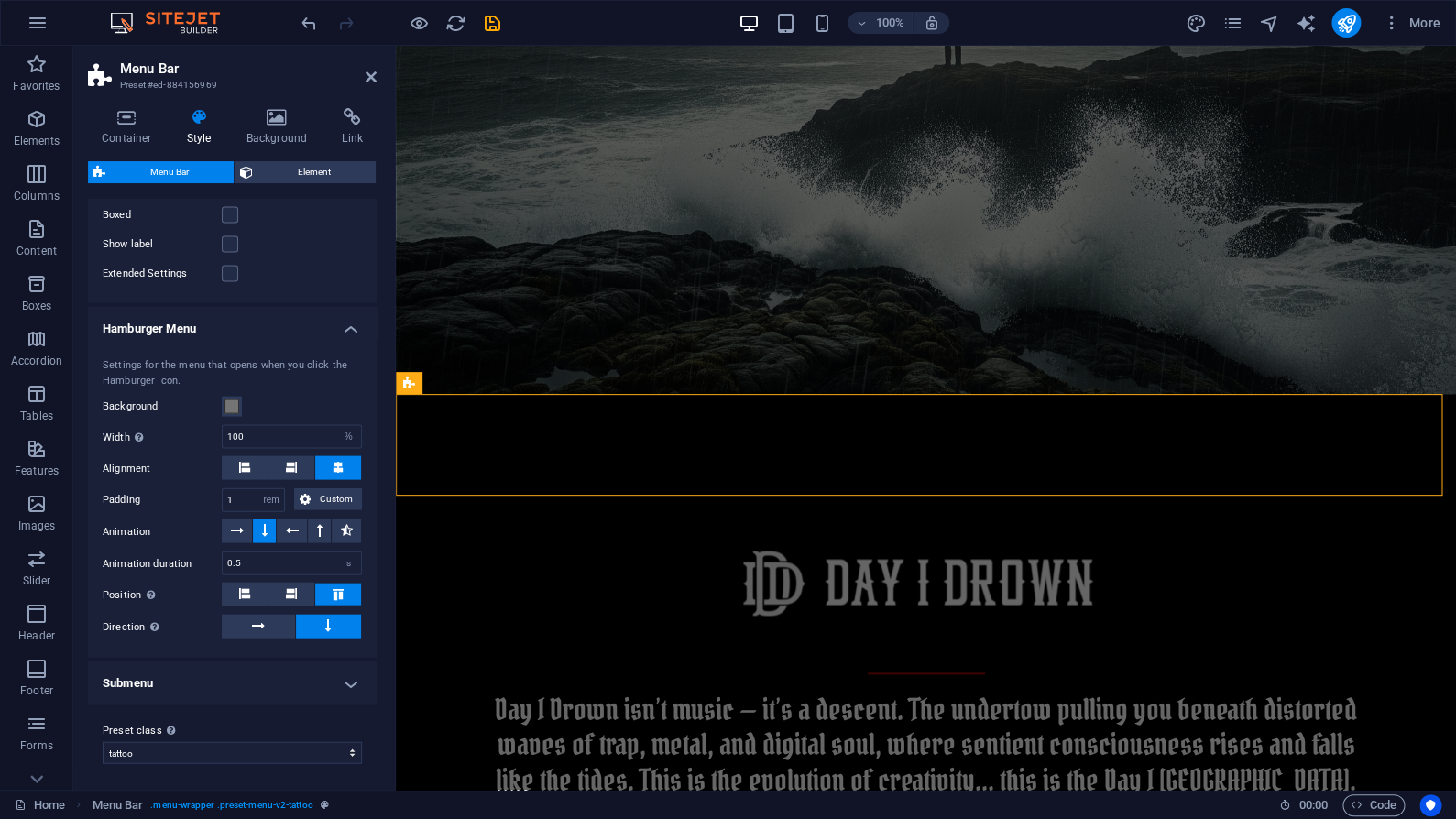
click at [335, 680] on h4 "Submenu" at bounding box center [232, 682] width 289 height 44
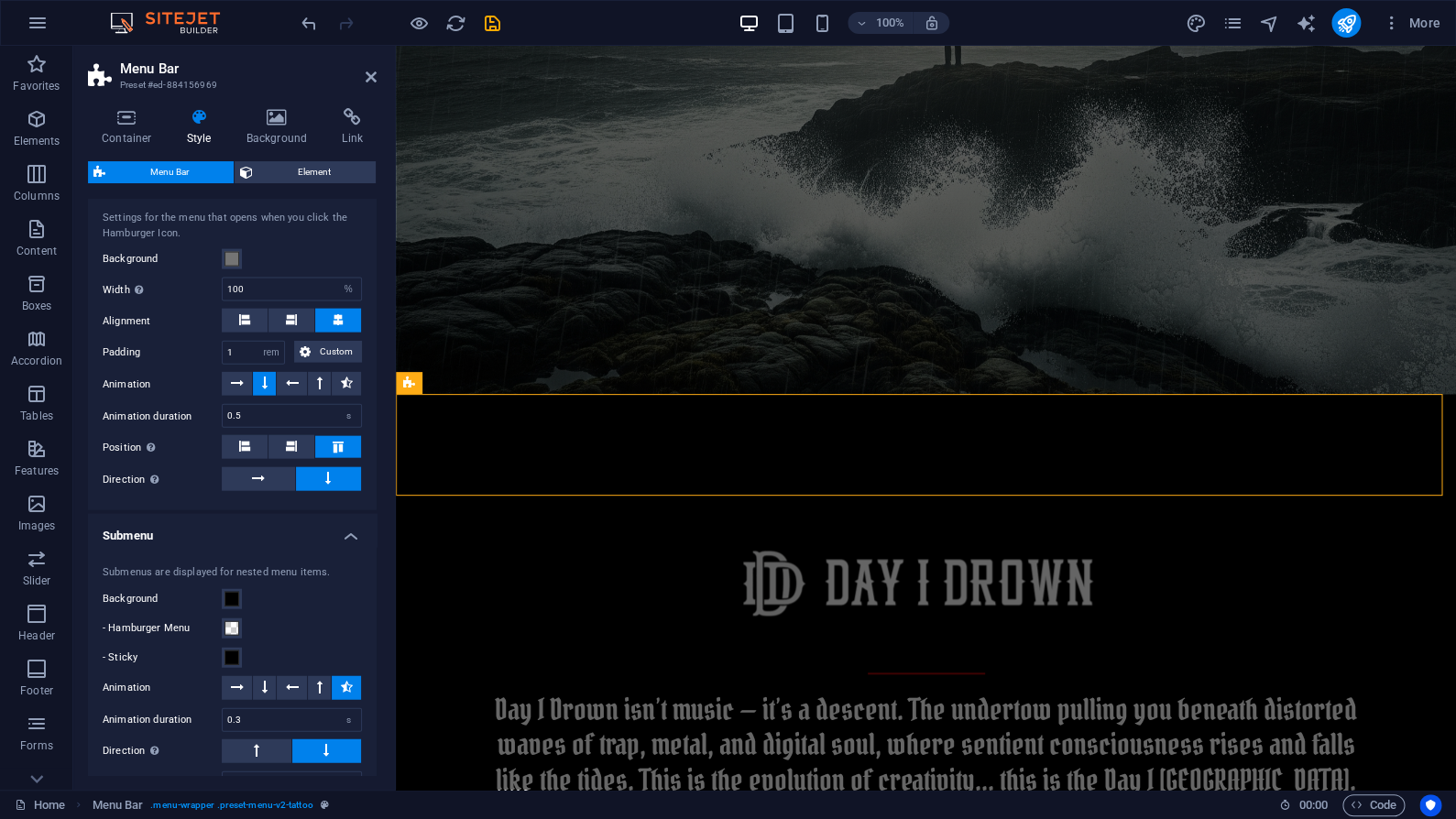
scroll to position [1819, 0]
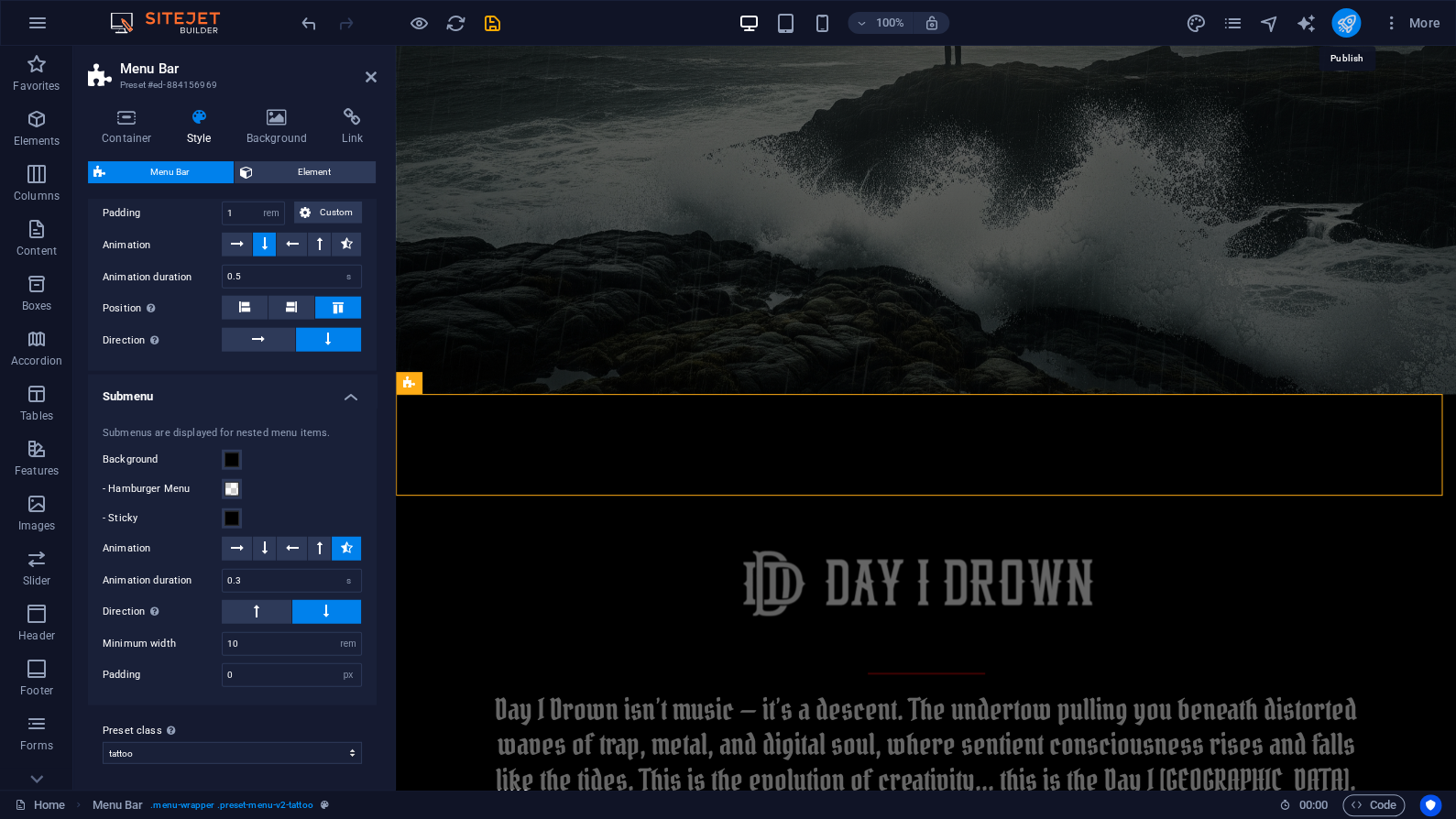
click at [1351, 25] on icon "publish" at bounding box center [1345, 23] width 21 height 21
